Goal: Navigation & Orientation: Find specific page/section

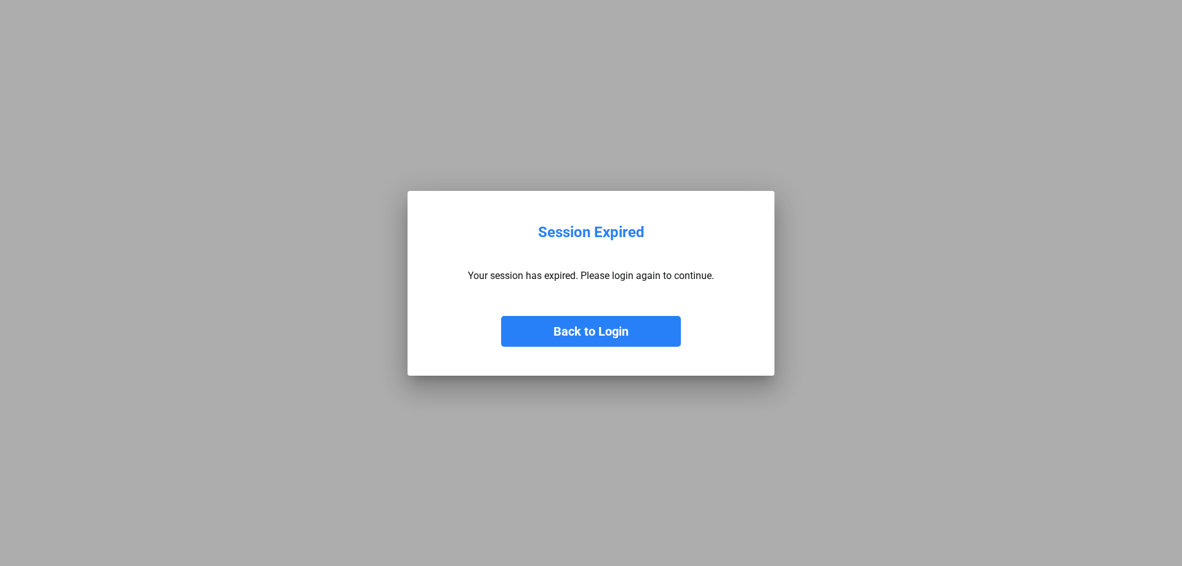
click at [561, 321] on button "Back to Login" at bounding box center [591, 331] width 180 height 31
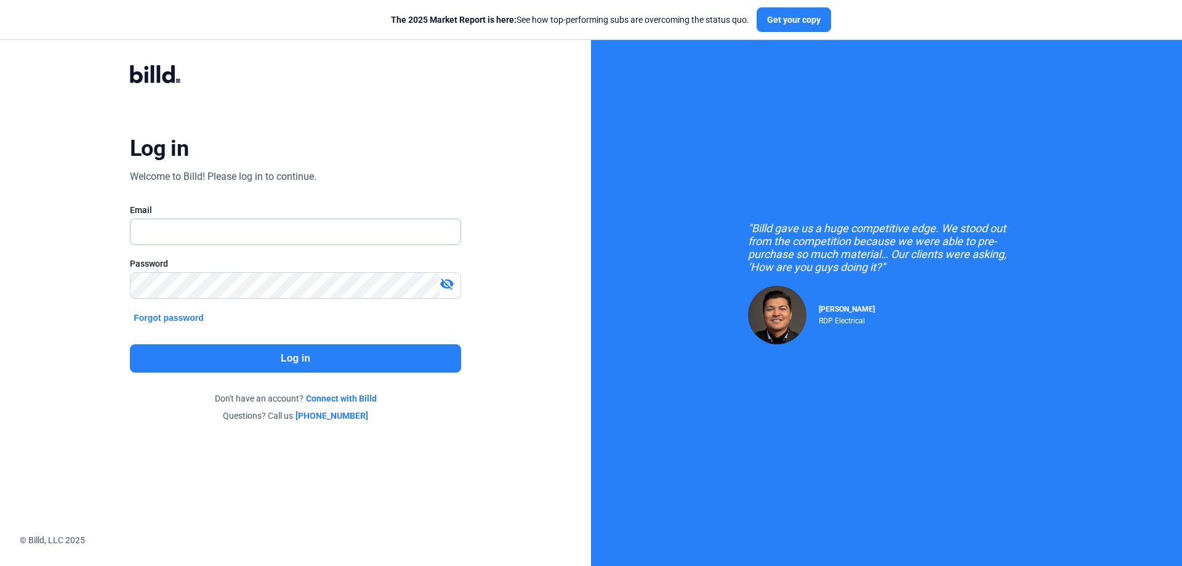
type input "[PERSON_NAME][EMAIL_ADDRESS][DOMAIN_NAME]"
click at [331, 359] on button "Log in" at bounding box center [295, 358] width 331 height 28
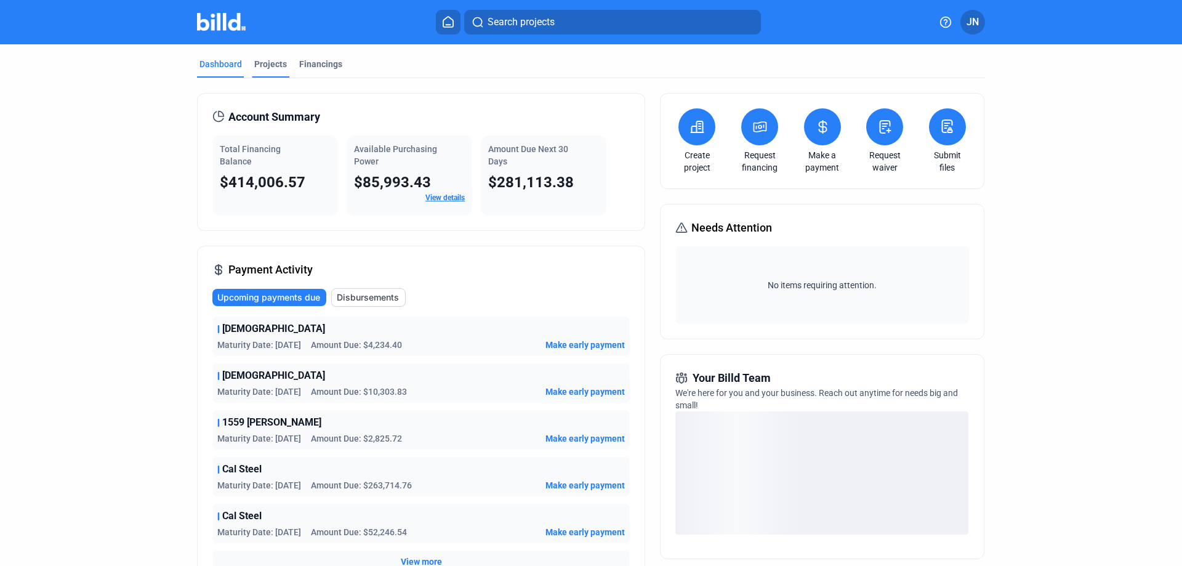
click at [263, 65] on div "Projects" at bounding box center [270, 64] width 33 height 12
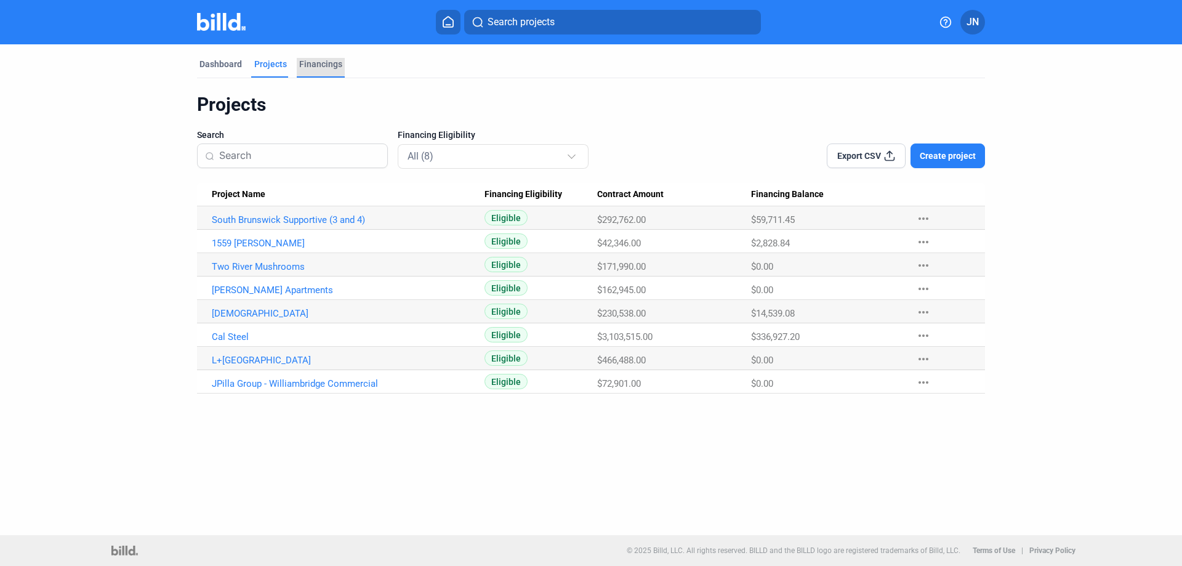
click at [308, 64] on div "Financings" at bounding box center [320, 64] width 43 height 12
